Goal: Information Seeking & Learning: Learn about a topic

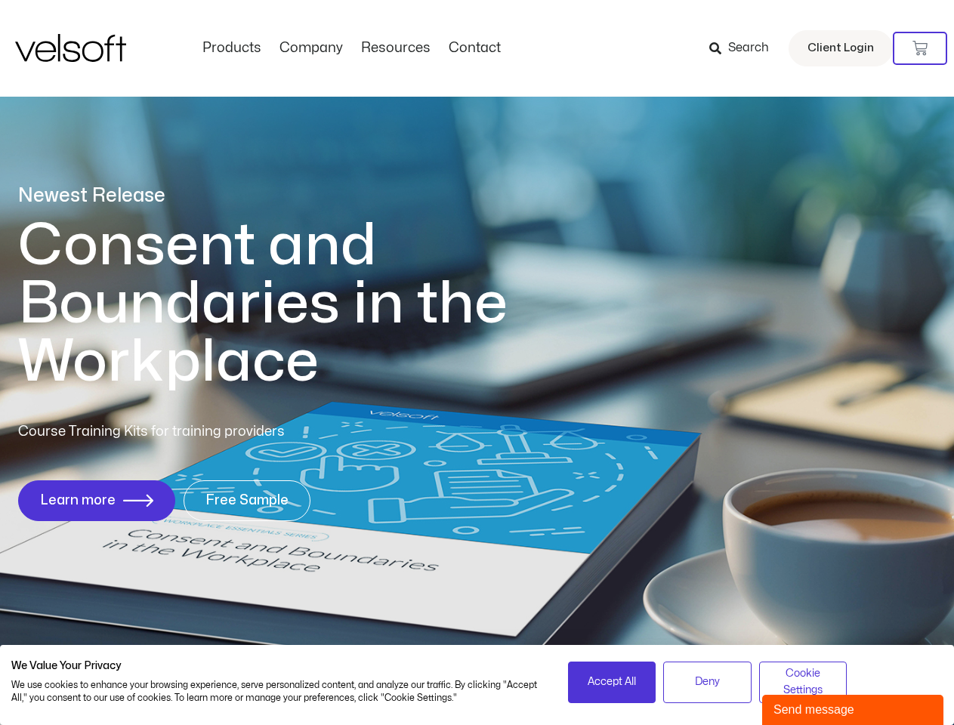
click at [476, 362] on h1 "Consent and Boundaries in the Workplace" at bounding box center [293, 304] width 551 height 174
click at [920, 48] on icon at bounding box center [919, 48] width 15 height 15
click at [612, 682] on span "Accept All" at bounding box center [611, 681] width 48 height 17
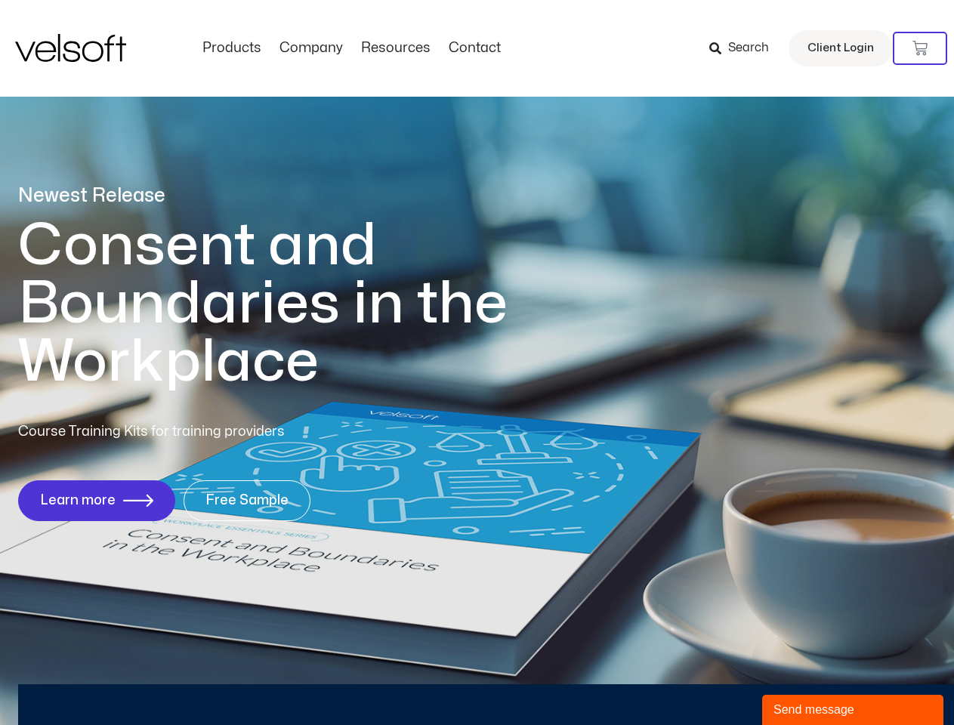
click at [707, 682] on div "Newest Release Consent and Boundaries in the Workplace Course Training Kits for…" at bounding box center [477, 360] width 954 height 733
click at [803, 682] on div "Newest Release Consent and Boundaries in the Workplace Course Training Kits for…" at bounding box center [477, 360] width 954 height 733
